Goal: Task Accomplishment & Management: Use online tool/utility

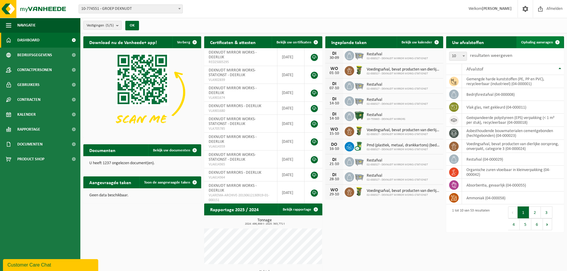
click at [526, 46] on link "Ophaling aanvragen" at bounding box center [539, 42] width 47 height 12
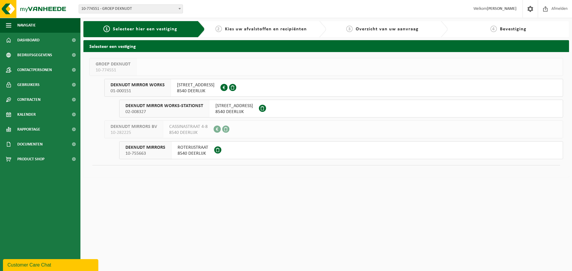
click at [187, 88] on span "8540 DEERLIJK" at bounding box center [196, 91] width 38 height 6
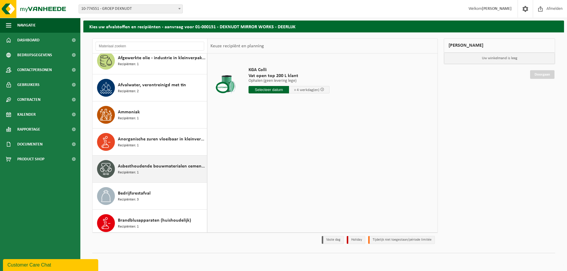
scroll to position [89, 0]
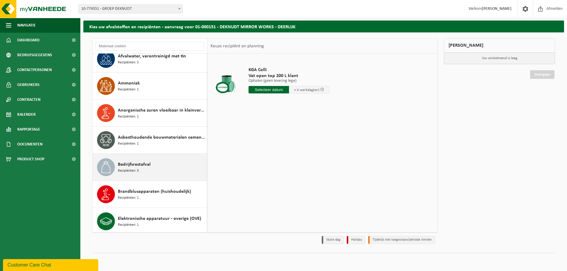
click at [154, 175] on div "Bedrijfsrestafval Recipiënten: 3" at bounding box center [162, 167] width 88 height 18
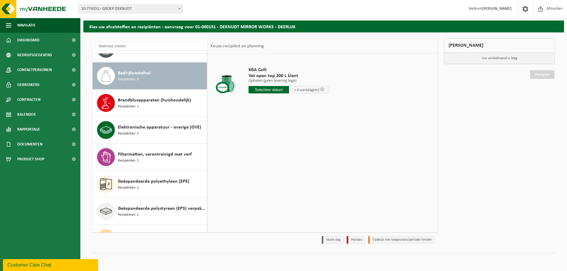
scroll to position [190, 0]
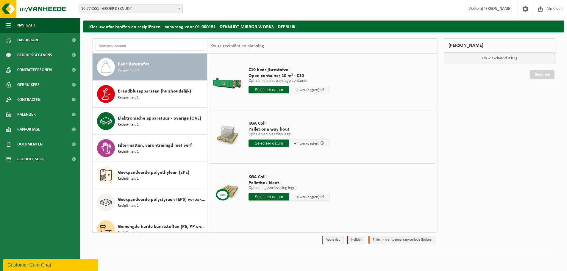
click at [263, 89] on input "text" at bounding box center [269, 89] width 40 height 7
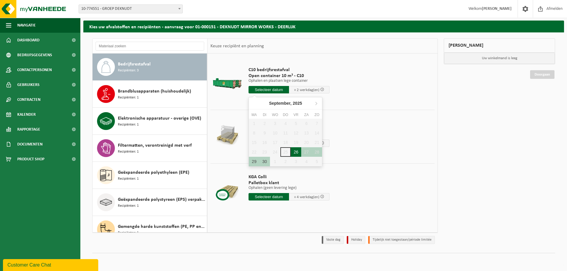
click at [296, 152] on div "26" at bounding box center [296, 152] width 10 height 10
type input "Van [DATE]"
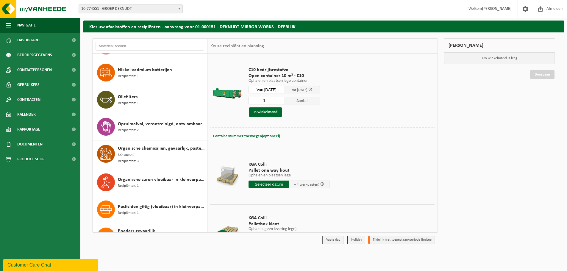
scroll to position [785, 0]
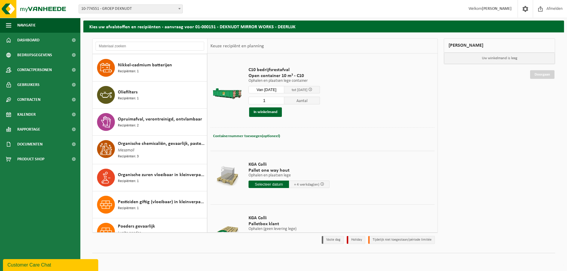
click at [216, 179] on div at bounding box center [227, 177] width 31 height 24
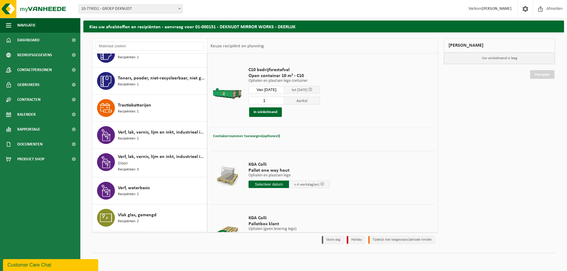
scroll to position [1116, 0]
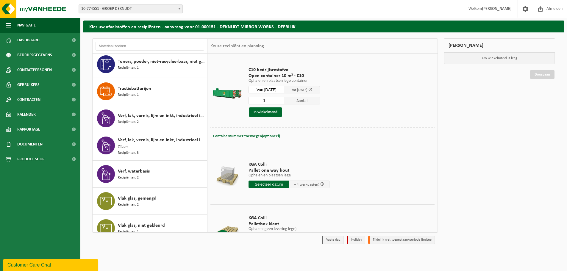
click at [214, 215] on td at bounding box center [227, 230] width 34 height 51
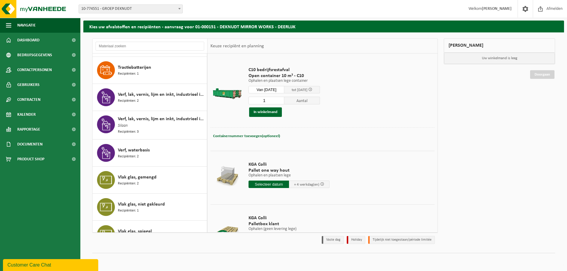
scroll to position [1150, 0]
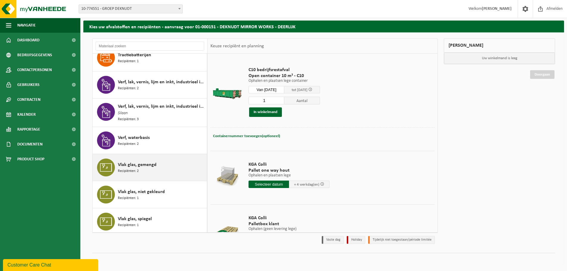
click at [147, 168] on div "Vlak glas, gemengd Recipiënten: 2" at bounding box center [162, 168] width 88 height 18
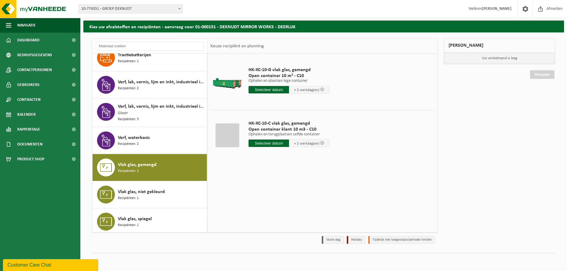
click at [262, 88] on input "text" at bounding box center [269, 89] width 40 height 7
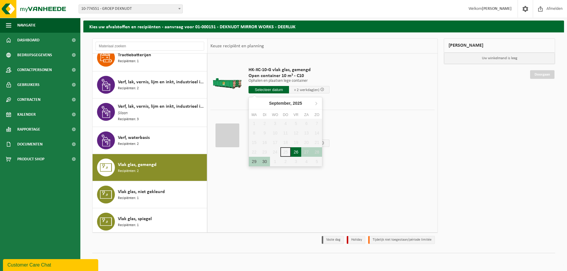
click at [294, 152] on div "26" at bounding box center [296, 152] width 10 height 10
type input "Van [DATE]"
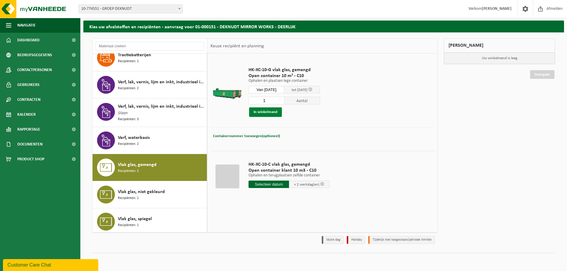
click at [278, 111] on button "In winkelmand" at bounding box center [265, 112] width 33 height 10
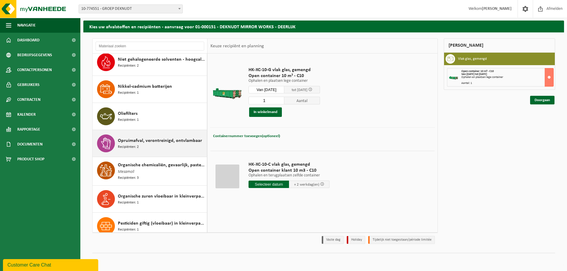
scroll to position [763, 0]
click at [299, 101] on span "Aantal" at bounding box center [302, 101] width 36 height 8
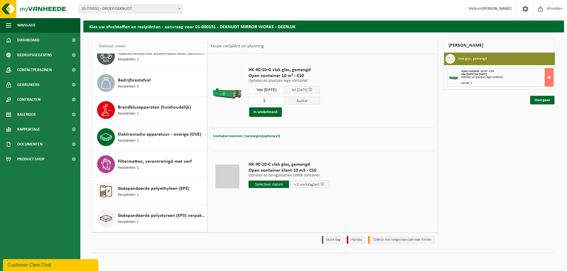
scroll to position [138, 0]
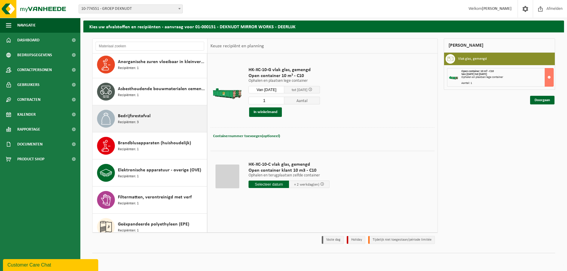
click at [168, 119] on div "Bedrijfsrestafval Recipiënten: 3" at bounding box center [162, 119] width 88 height 18
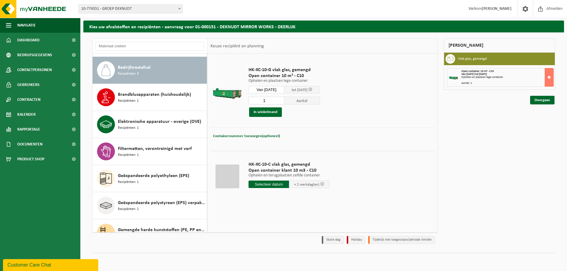
scroll to position [190, 0]
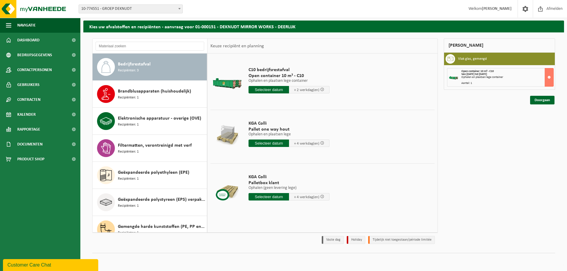
click at [281, 90] on input "text" at bounding box center [269, 89] width 40 height 7
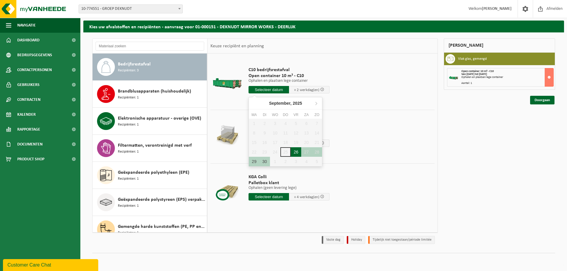
click at [297, 152] on div "26" at bounding box center [296, 152] width 10 height 10
type input "Van [DATE]"
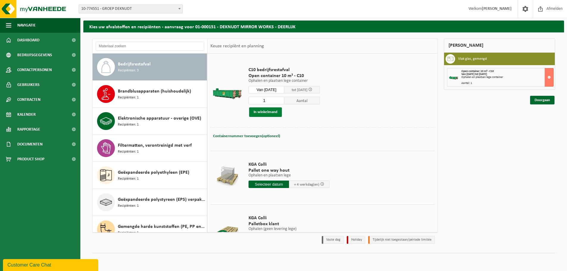
click at [266, 112] on button "In winkelmand" at bounding box center [265, 112] width 33 height 10
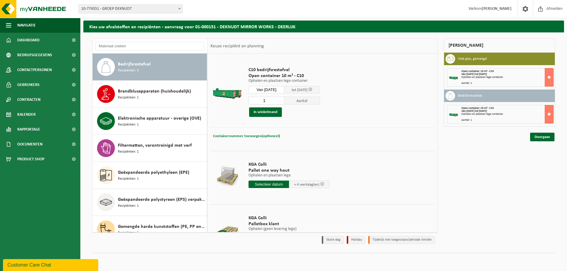
click at [259, 138] on span "Containernummer toevoegen(optioneel)" at bounding box center [246, 136] width 67 height 4
type input "C10-605"
click at [267, 113] on button "In winkelmand" at bounding box center [265, 112] width 33 height 10
click at [489, 78] on div "Ophalen en plaatsen lege container" at bounding box center [507, 77] width 92 height 3
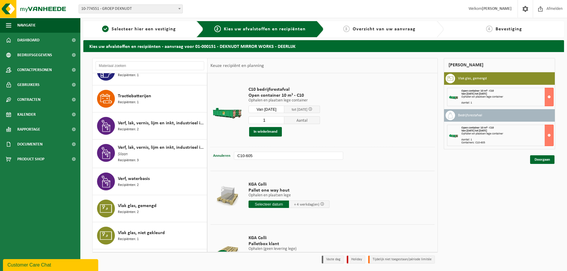
scroll to position [1142, 0]
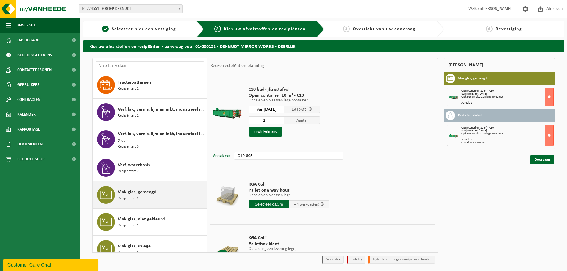
click at [150, 195] on div "Vlak glas, gemengd Recipiënten: 2" at bounding box center [162, 195] width 88 height 18
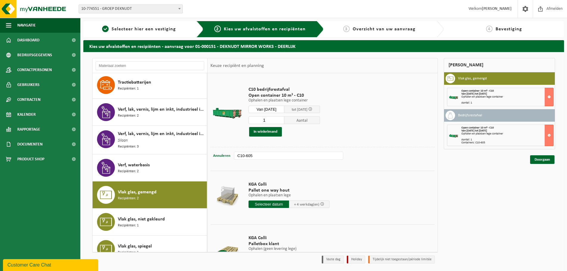
scroll to position [1150, 0]
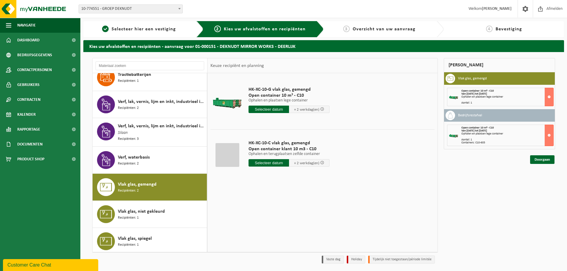
click at [269, 110] on input "text" at bounding box center [269, 109] width 40 height 7
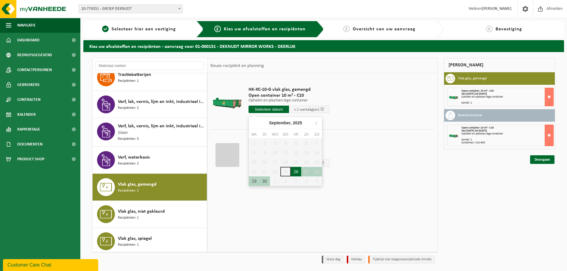
click at [294, 172] on div "26" at bounding box center [296, 172] width 10 height 10
type input "Van [DATE]"
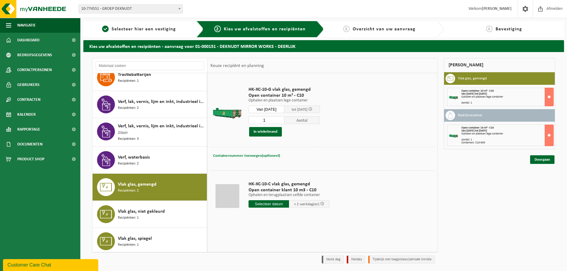
click at [258, 156] on span "Containernummer toevoegen(optioneel)" at bounding box center [246, 156] width 67 height 4
type input "C 10-1303"
click at [268, 133] on button "In winkelmand" at bounding box center [265, 132] width 33 height 10
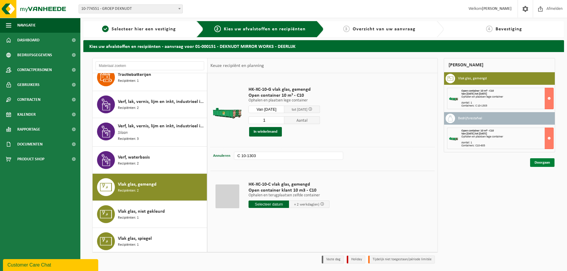
click at [539, 163] on link "Doorgaan" at bounding box center [542, 162] width 24 height 9
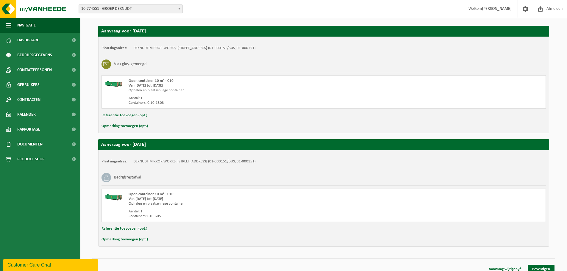
scroll to position [102, 0]
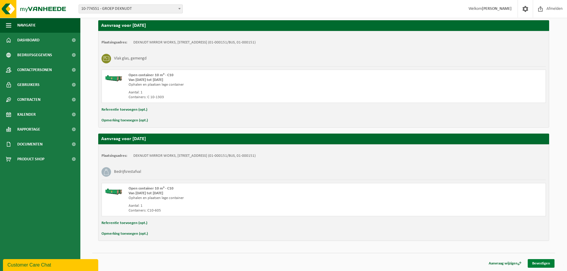
click at [538, 266] on link "Bevestigen" at bounding box center [541, 263] width 27 height 9
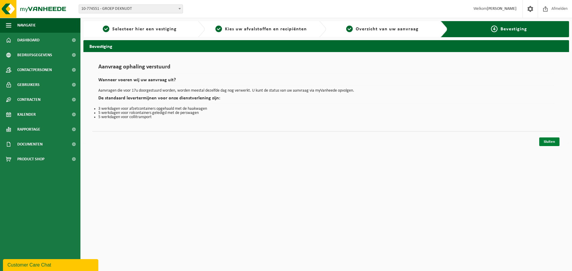
click at [549, 141] on link "Sluiten" at bounding box center [549, 142] width 20 height 9
